Goal: Information Seeking & Learning: Find specific fact

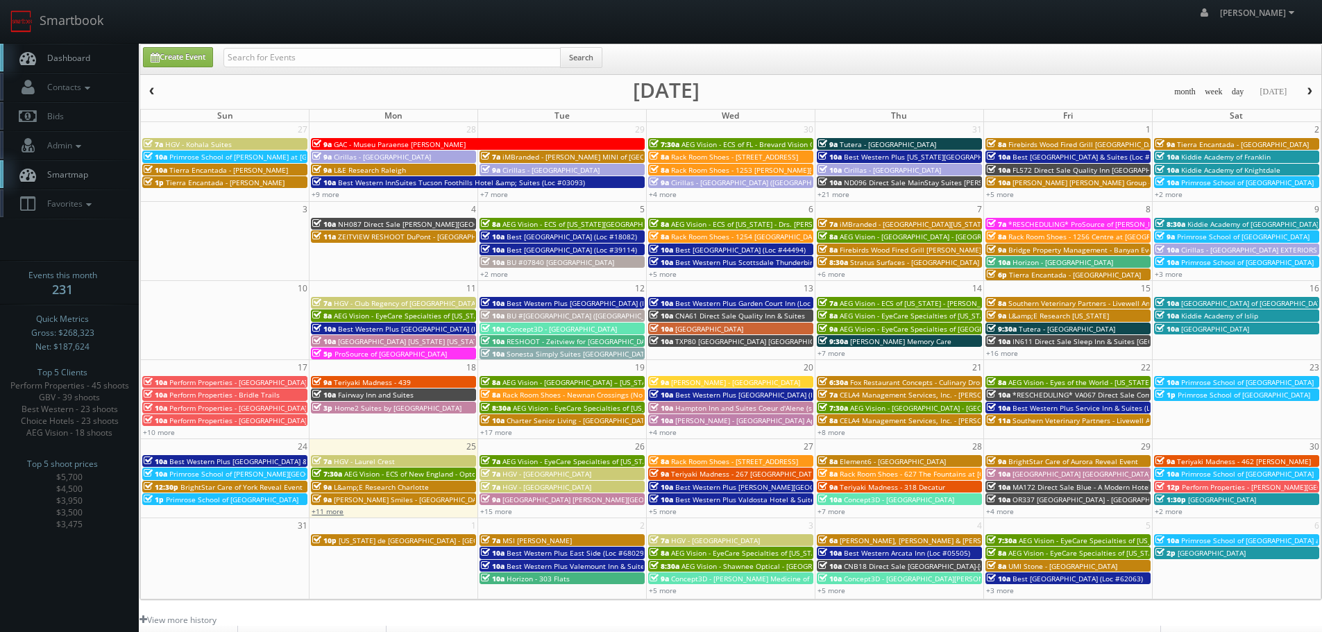
click at [334, 510] on link "+11 more" at bounding box center [328, 512] width 32 height 10
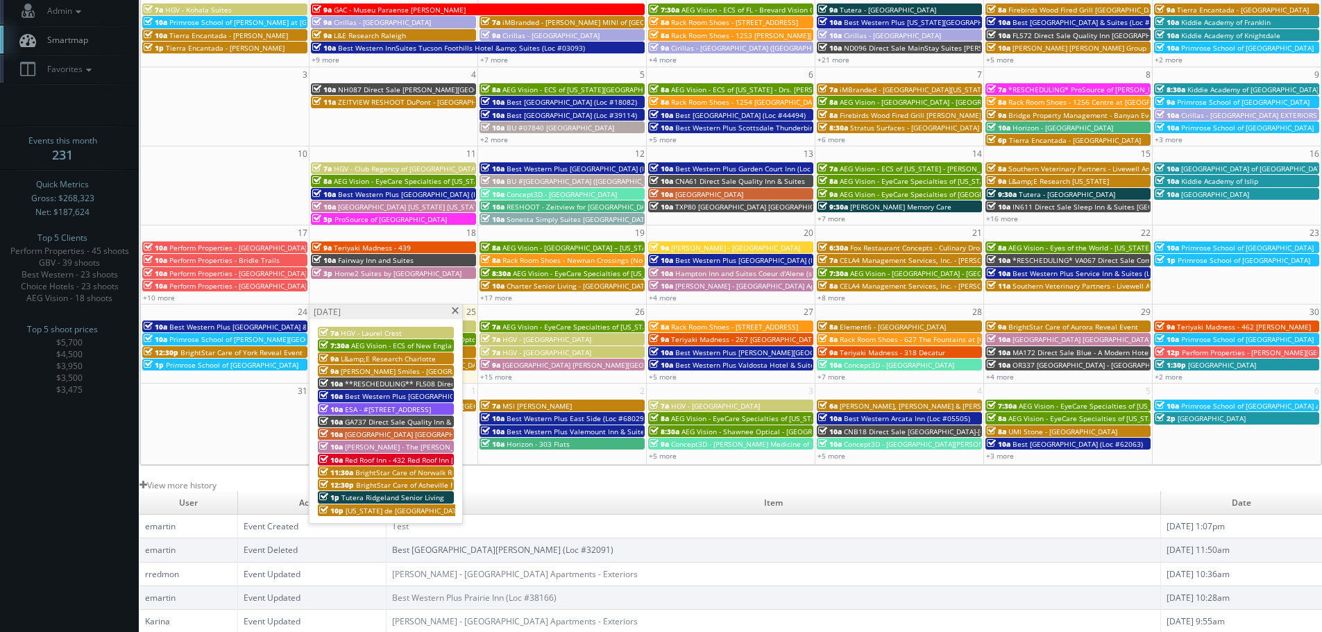
scroll to position [139, 0]
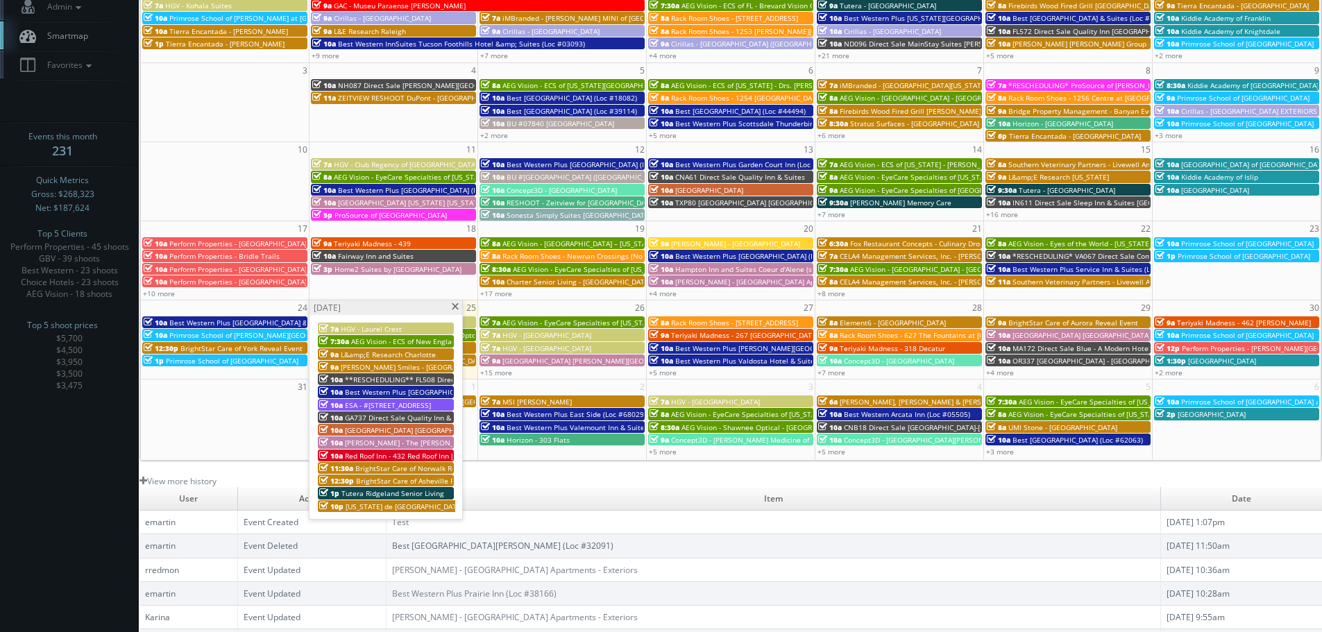
click at [396, 377] on span "**RESCHEDULING** FL508 Direct Sale Quality Inn Oceanfront" at bounding box center [449, 380] width 208 height 10
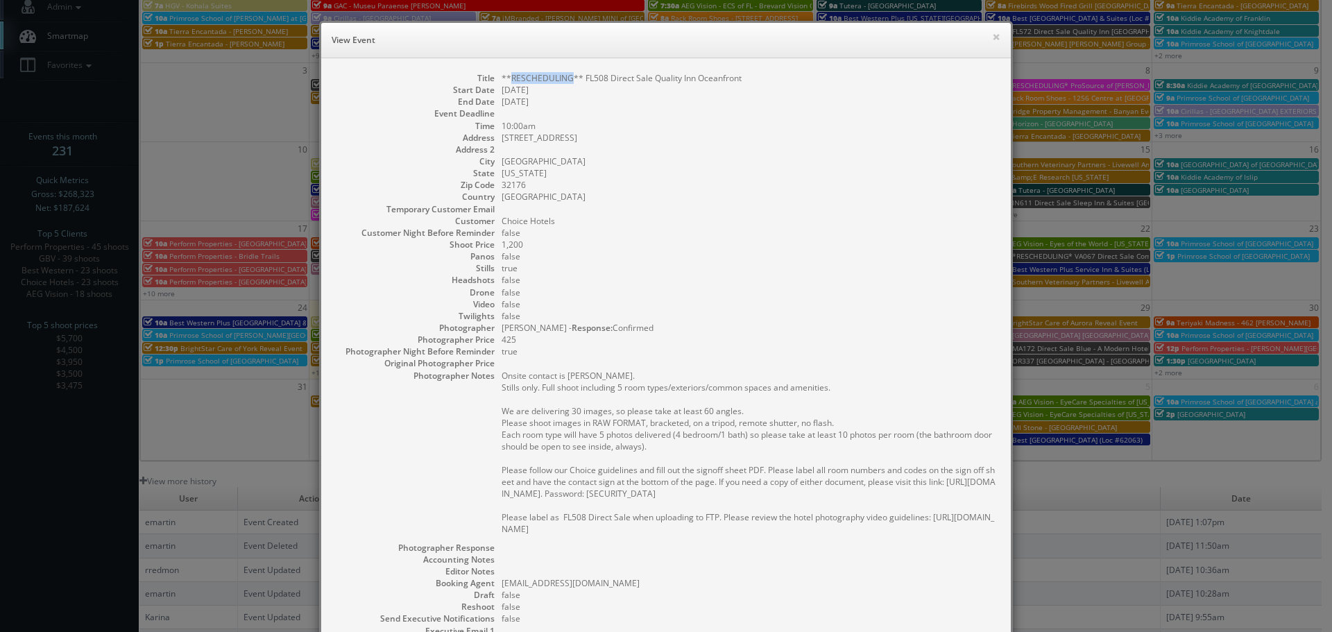
copy dd "RESCHEDULING"
drag, startPoint x: 566, startPoint y: 76, endPoint x: 507, endPoint y: 74, distance: 59.0
click at [507, 74] on dd "**RESCHEDULING** FL508 Direct Sale Quality Inn Oceanfront" at bounding box center [750, 78] width 496 height 12
click at [992, 37] on button "×" at bounding box center [996, 37] width 8 height 10
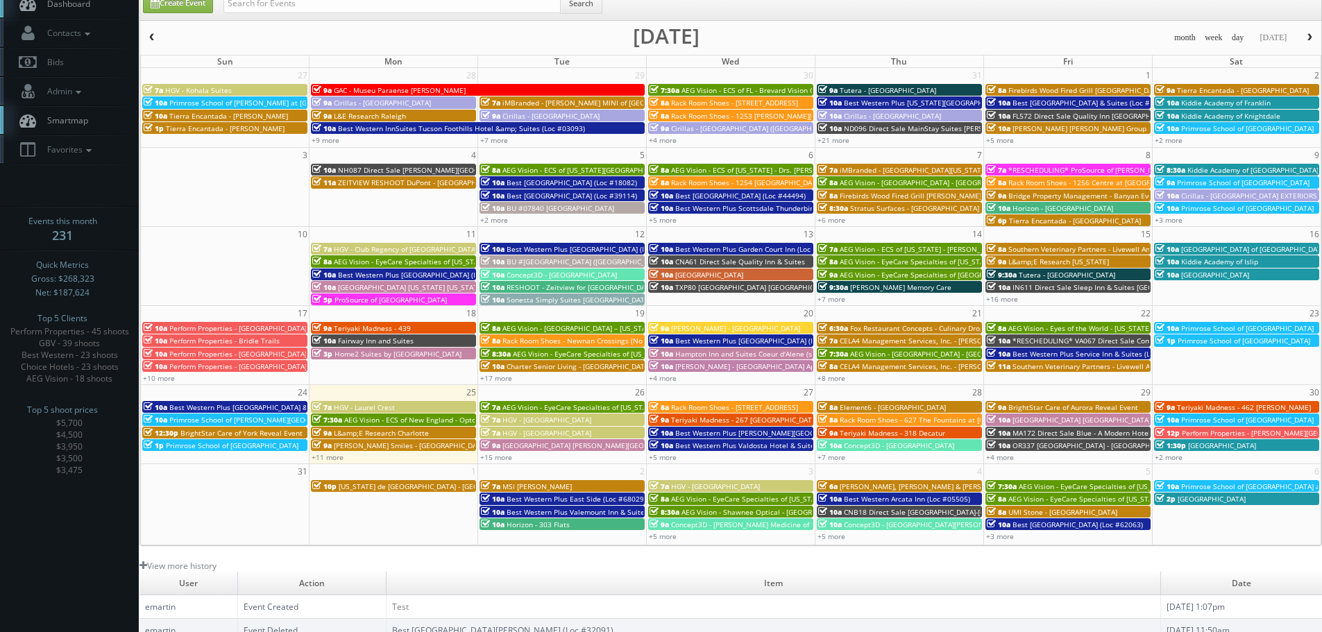
scroll to position [0, 0]
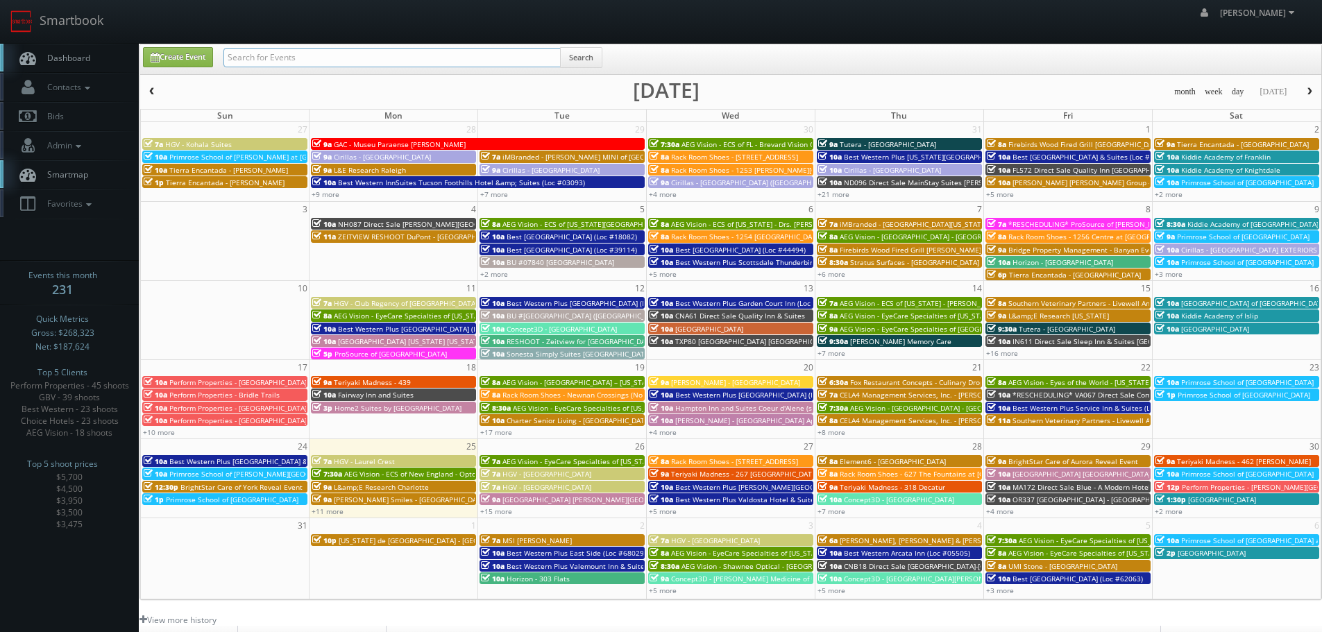
click at [528, 56] on input "text" at bounding box center [391, 57] width 337 height 19
paste input "RESCHEDULING"
type input "RESCHEDULING"
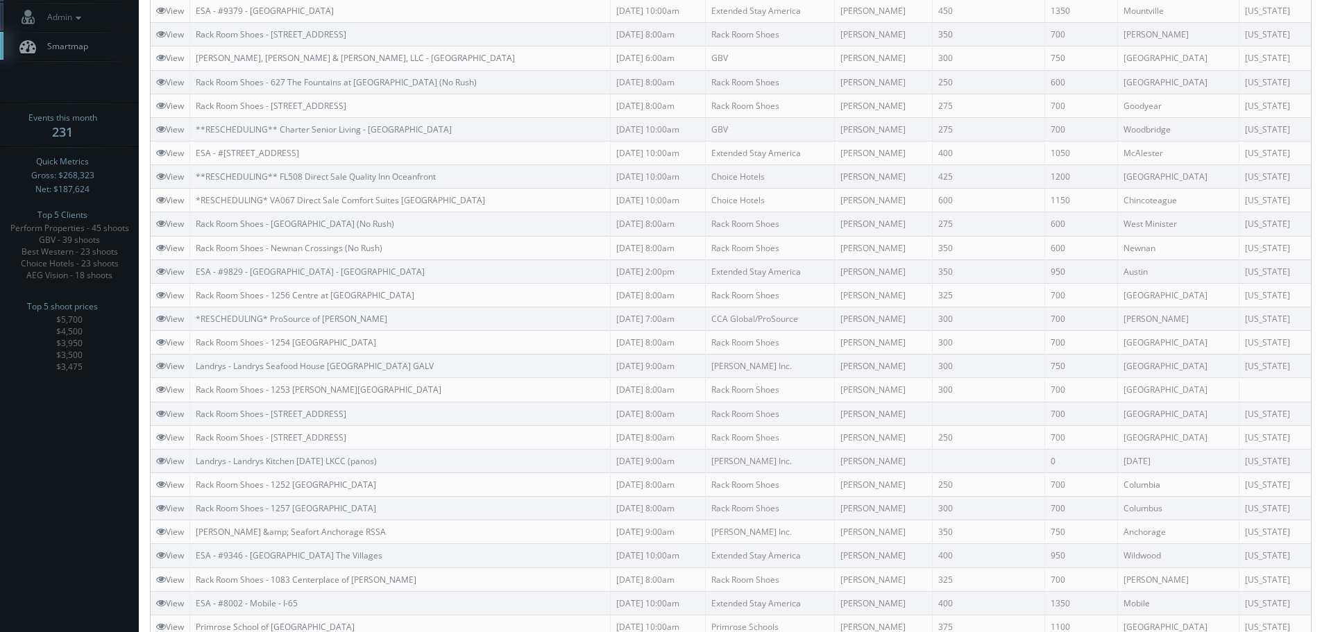
scroll to position [31, 0]
